Goal: Navigation & Orientation: Find specific page/section

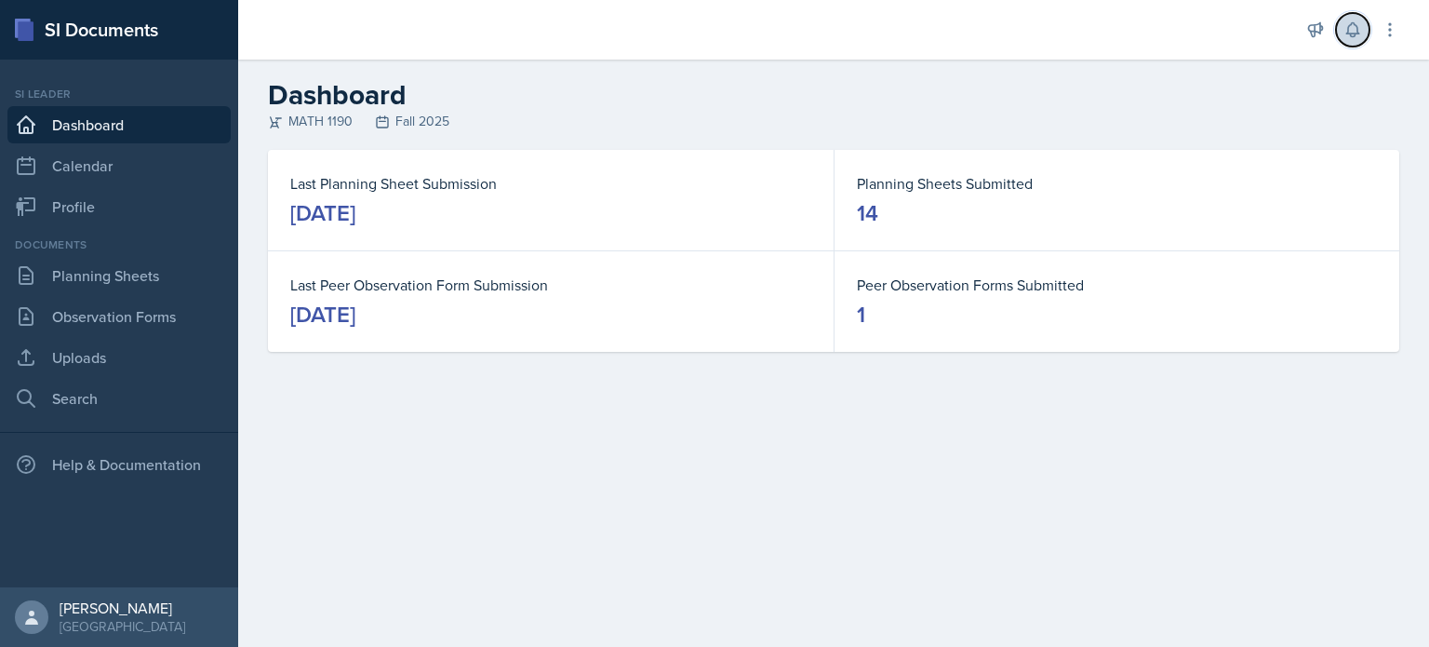
click at [1351, 30] on icon at bounding box center [1353, 29] width 19 height 19
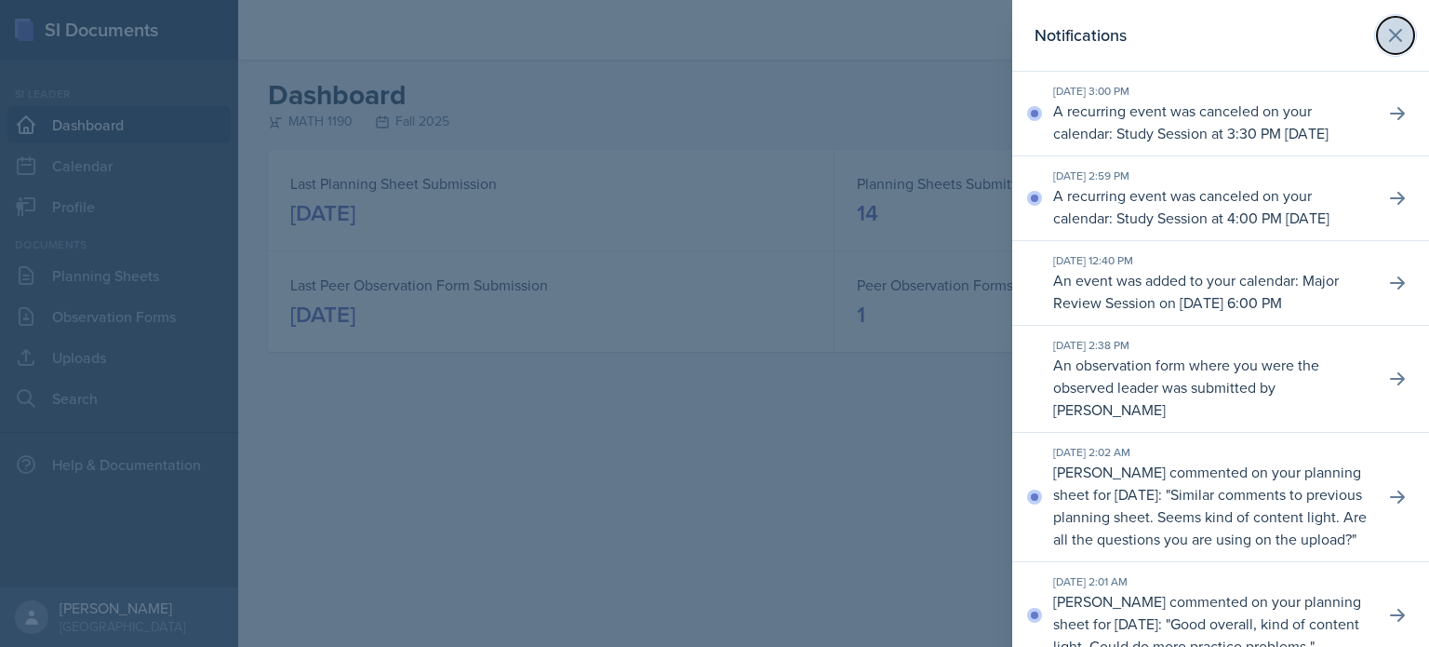
click at [1395, 36] on button at bounding box center [1395, 35] width 37 height 37
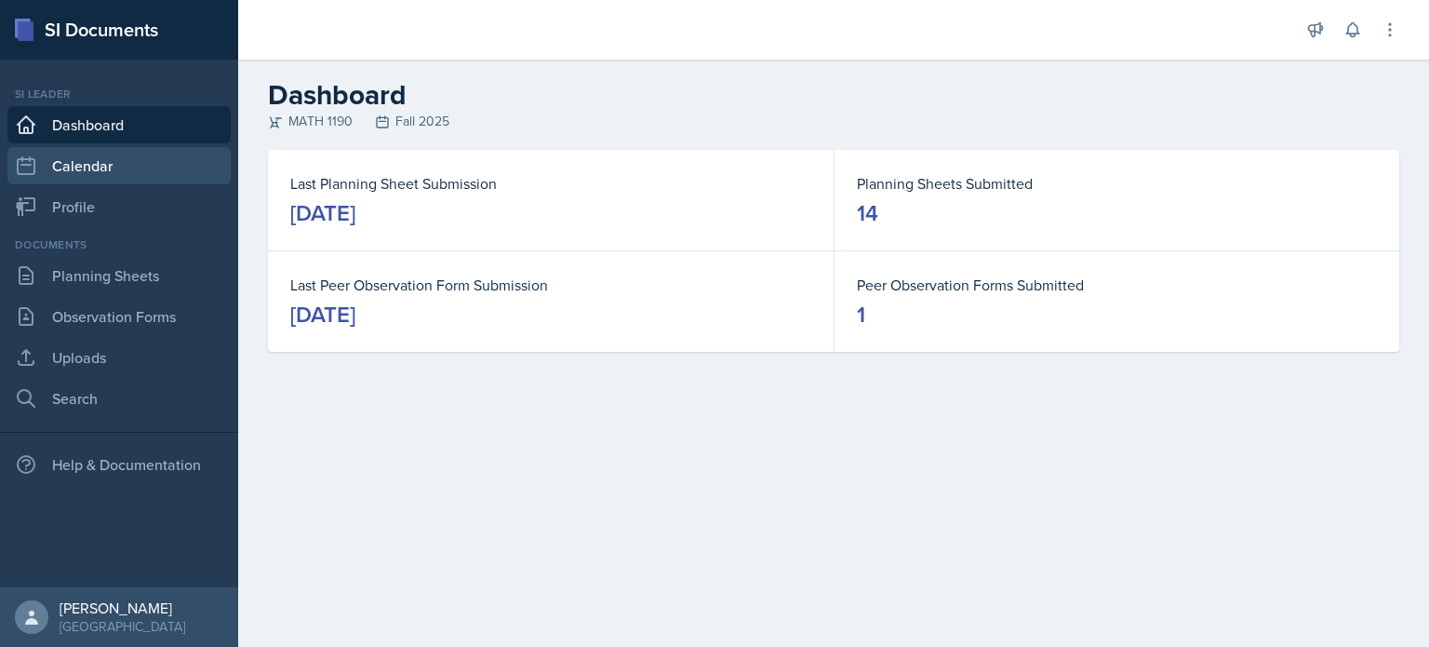
click at [165, 181] on link "Calendar" at bounding box center [118, 165] width 223 height 37
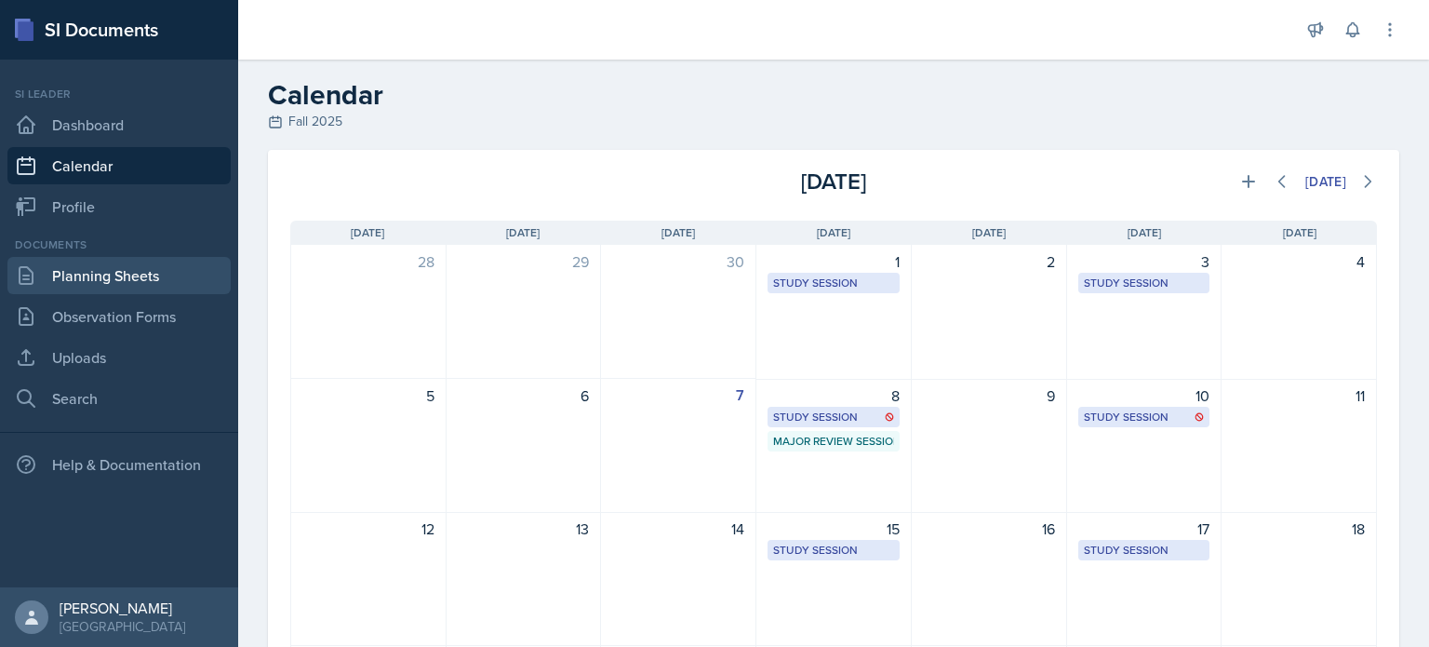
click at [169, 269] on link "Planning Sheets" at bounding box center [118, 275] width 223 height 37
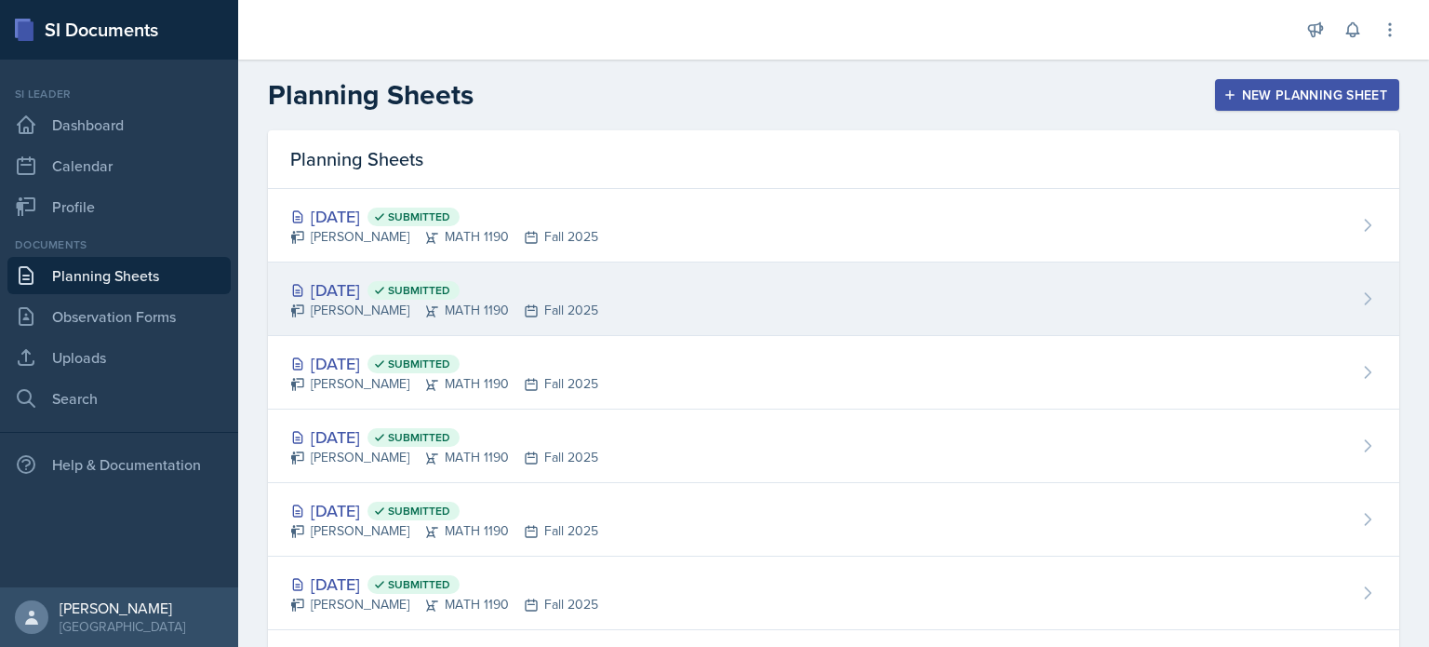
click at [458, 281] on span "Submitted" at bounding box center [414, 290] width 92 height 19
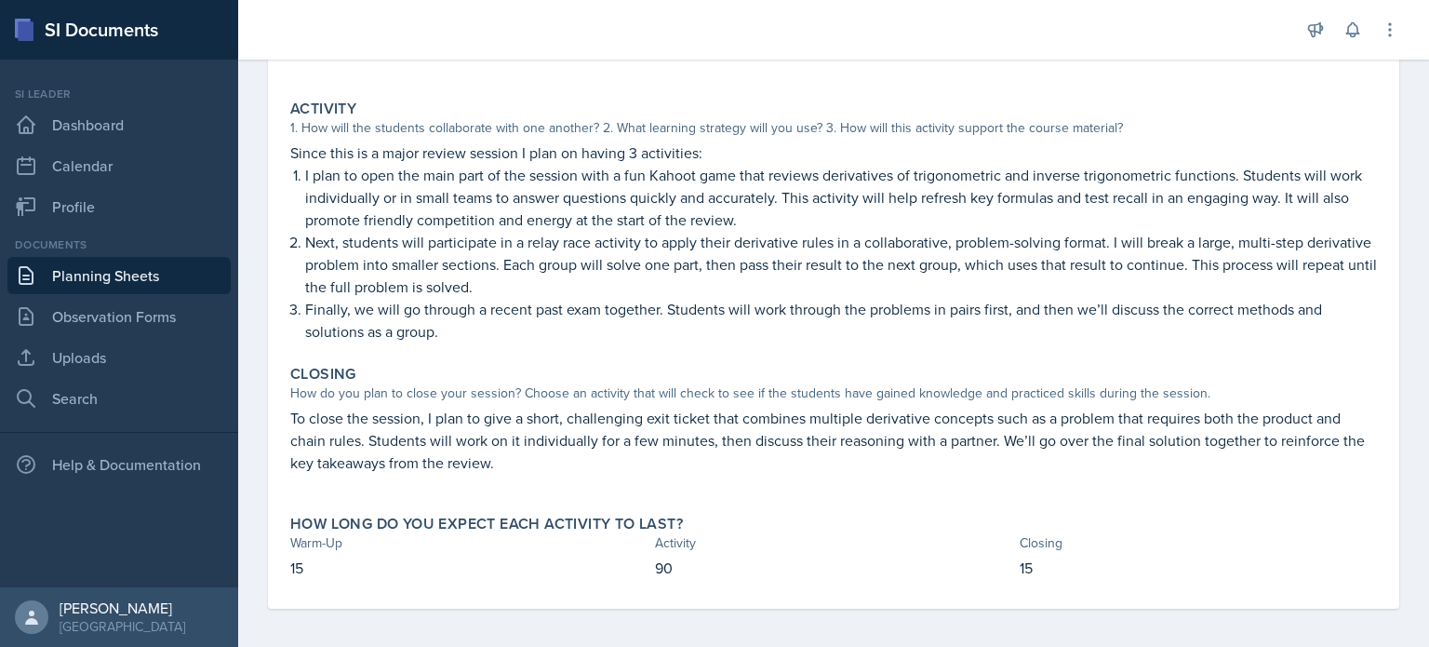
scroll to position [318, 0]
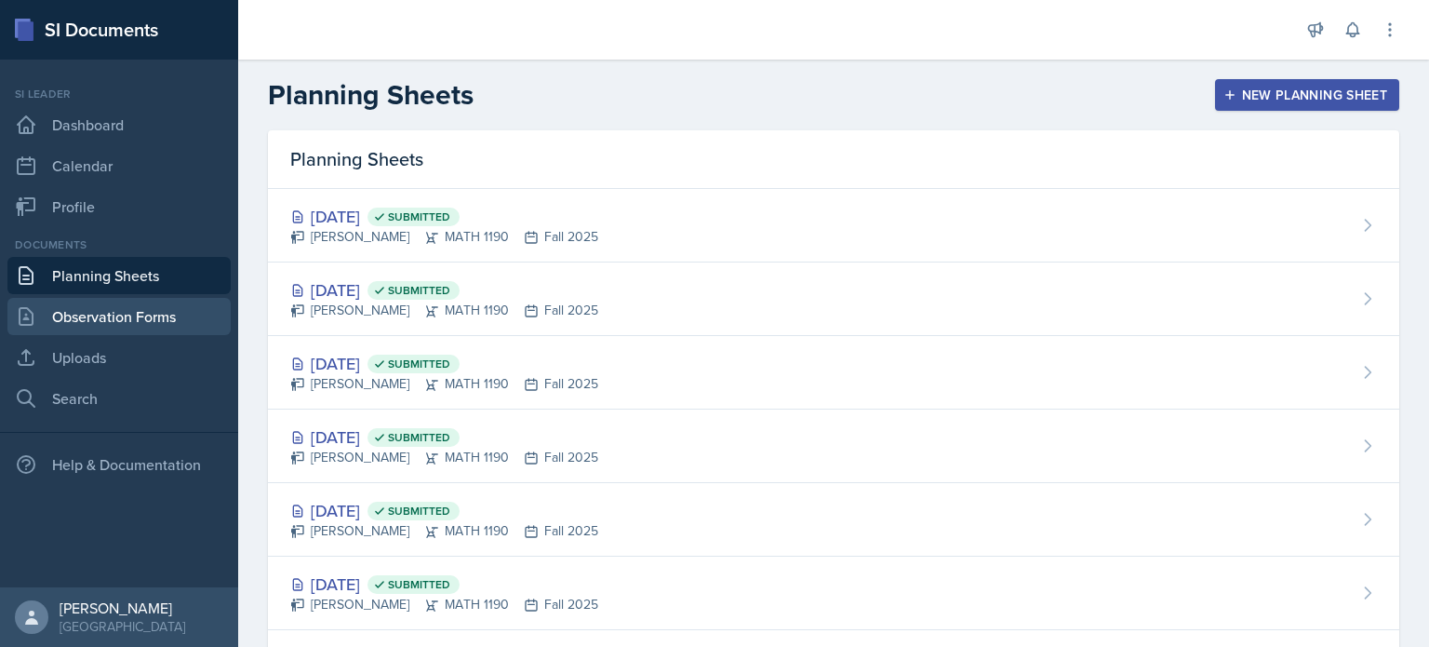
click at [188, 312] on link "Observation Forms" at bounding box center [118, 316] width 223 height 37
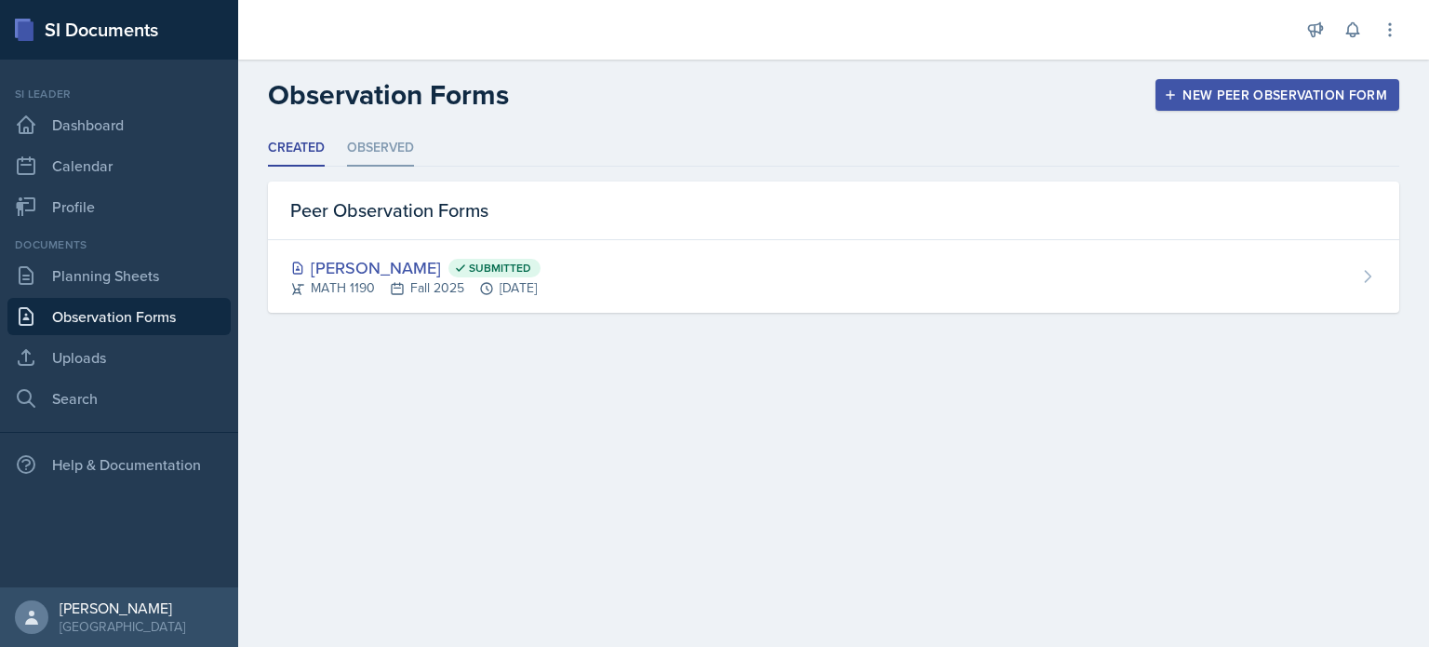
click at [384, 134] on li "Observed" at bounding box center [380, 148] width 67 height 36
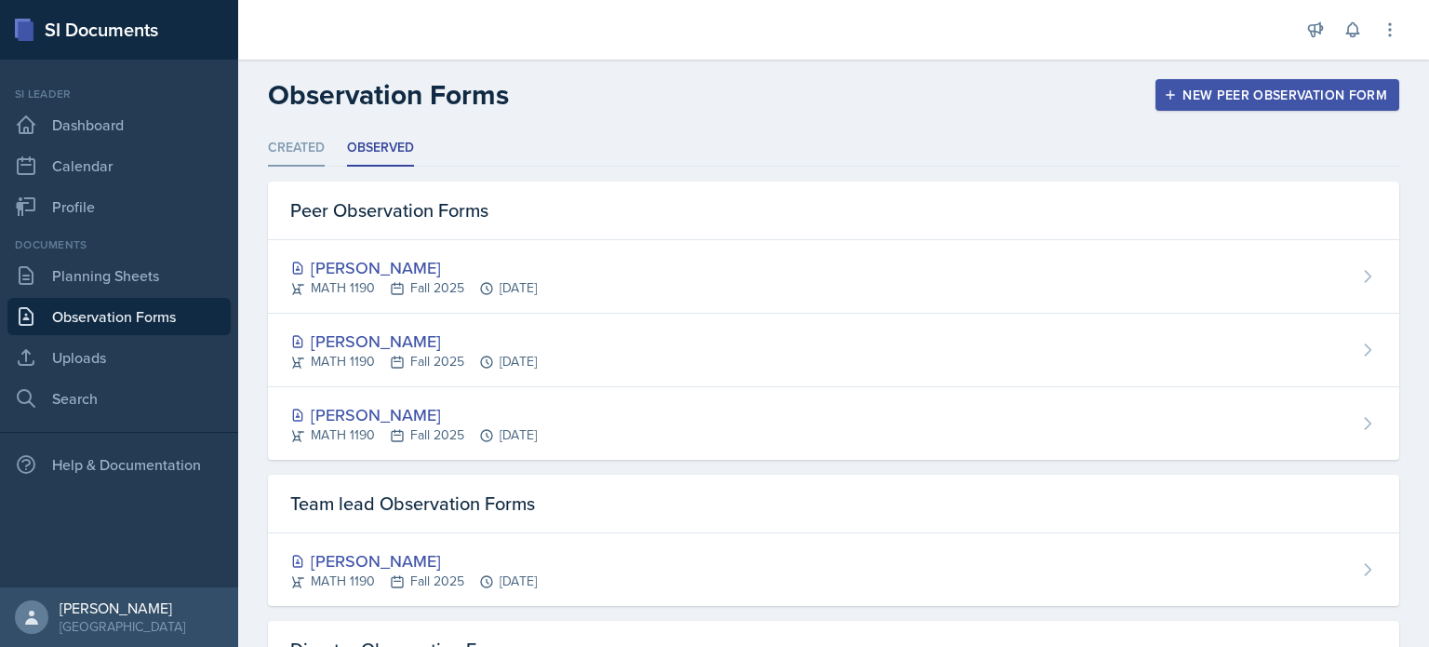
click at [304, 140] on li "Created" at bounding box center [296, 148] width 57 height 36
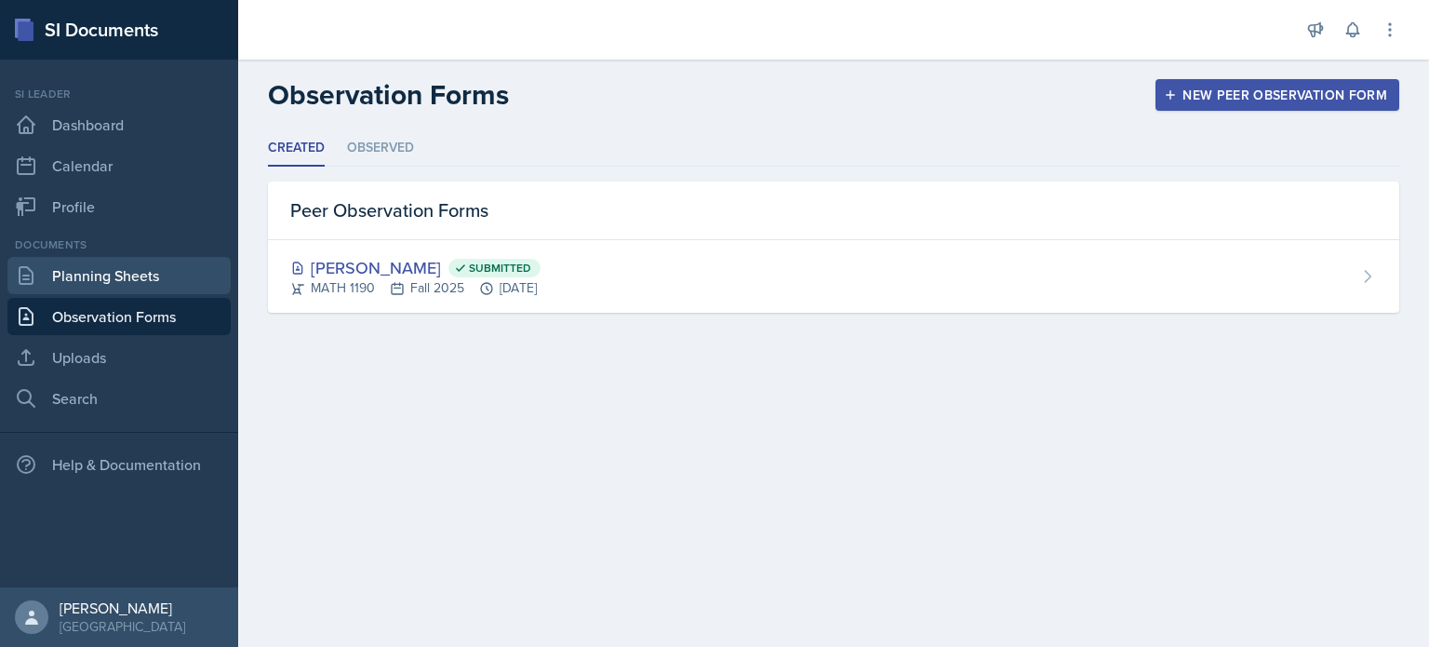
click at [115, 284] on link "Planning Sheets" at bounding box center [118, 275] width 223 height 37
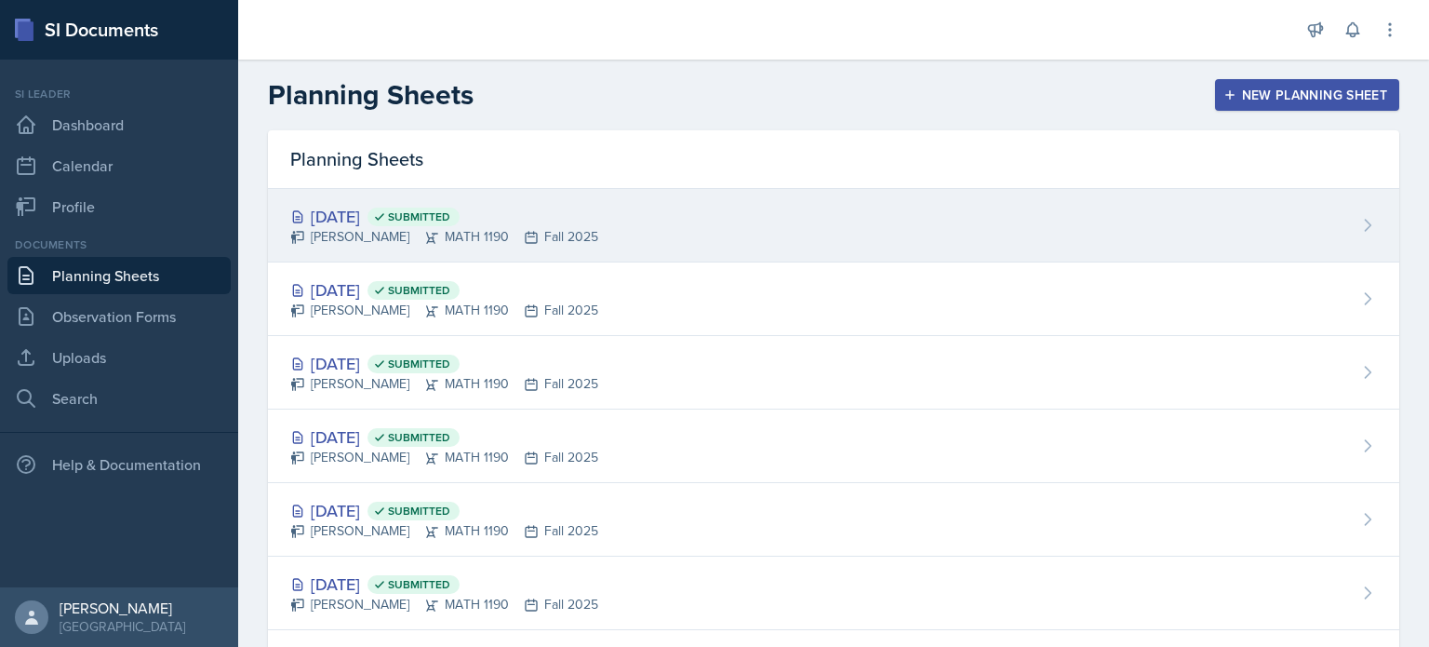
click at [948, 207] on div "[DATE] Submitted [PERSON_NAME] MATH 1190 Fall 2025" at bounding box center [833, 226] width 1131 height 74
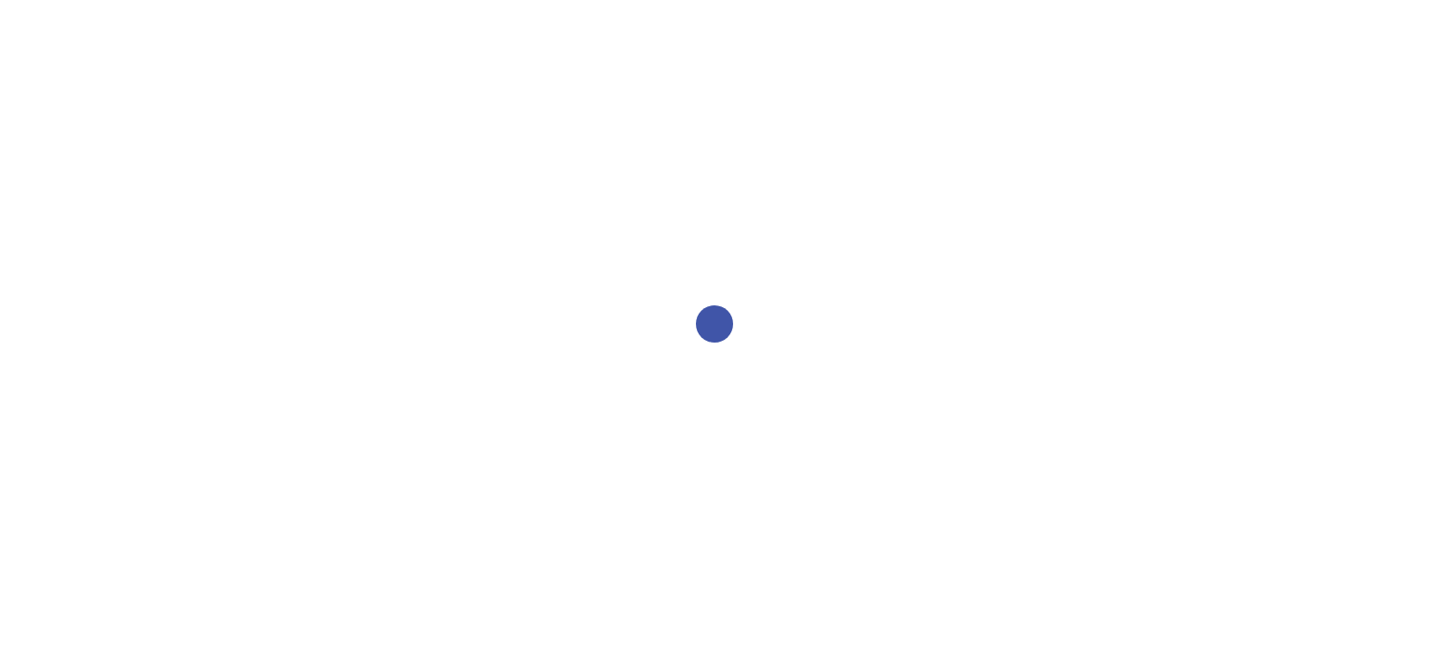
select select "2bed604d-1099-4043-b1bc-2365e8740244"
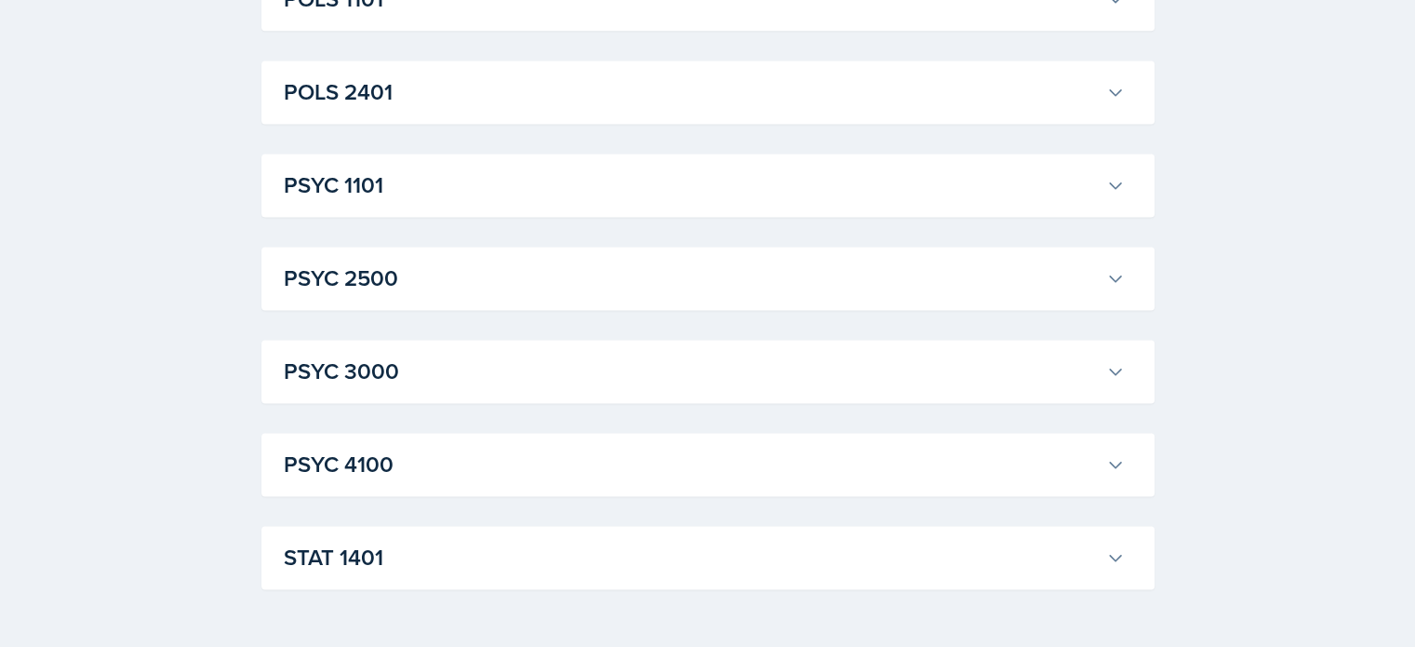
scroll to position [2681, 0]
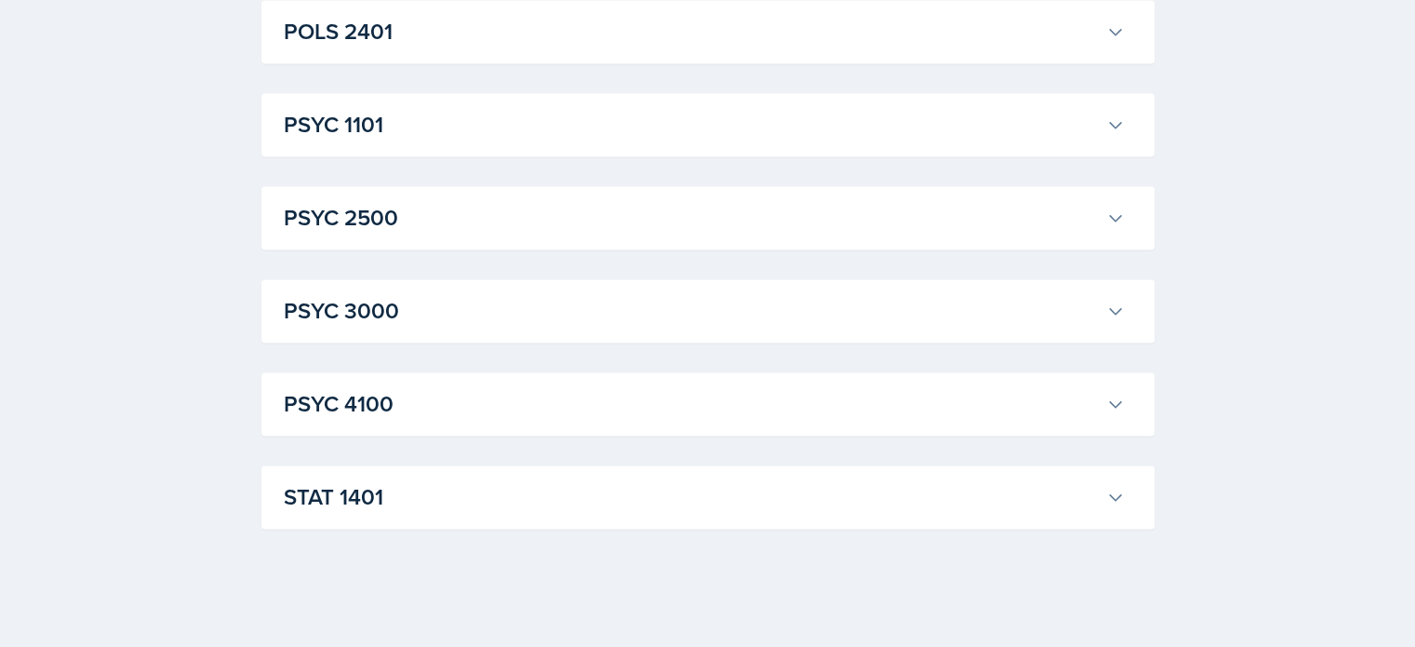
click at [802, 475] on div "STAT 1401 Aissa Sylla Professor: Prativa Basnet Export to Google Calendar Recur…" at bounding box center [707, 496] width 893 height 63
click at [904, 477] on button "STAT 1401" at bounding box center [704, 496] width 849 height 41
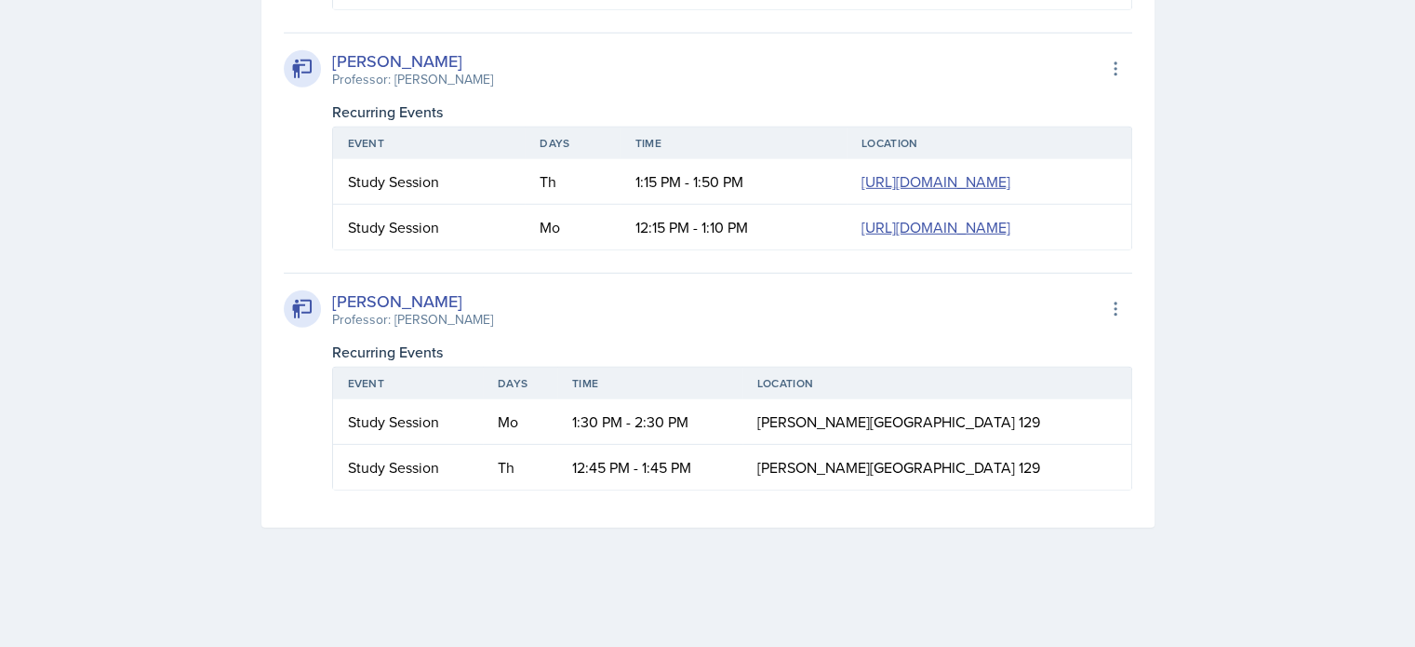
scroll to position [5962, 0]
